Goal: Information Seeking & Learning: Learn about a topic

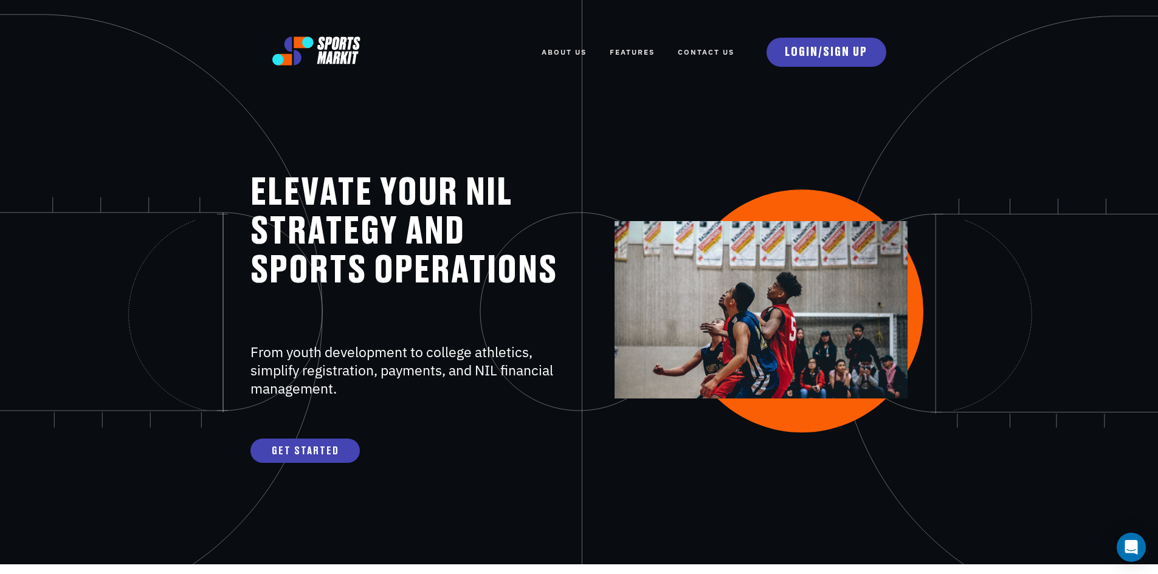
click at [626, 53] on link "FEATURES" at bounding box center [632, 52] width 45 height 27
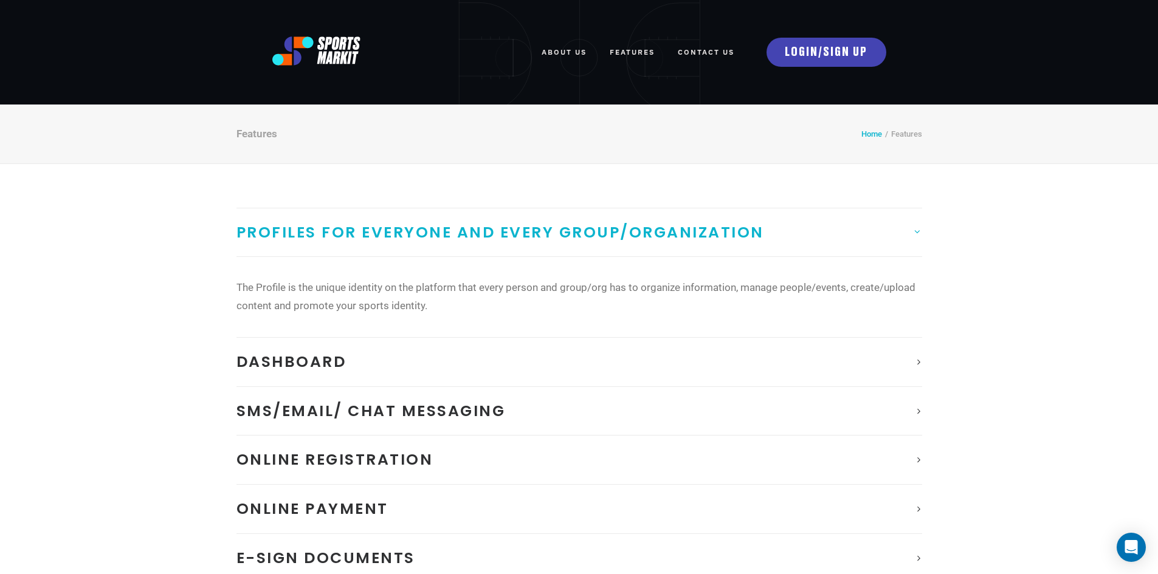
click at [865, 134] on link "Home" at bounding box center [871, 133] width 21 height 9
